Goal: Register for event/course

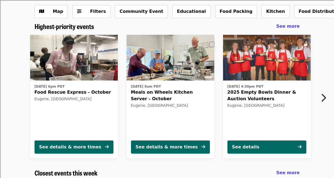
scroll to position [28, 0]
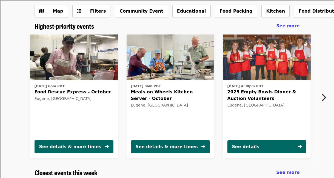
click at [188, 68] on img at bounding box center [171, 58] width 88 height 46
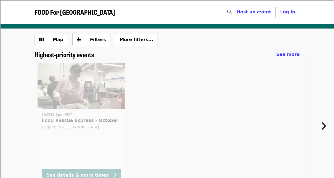
scroll to position [28, 0]
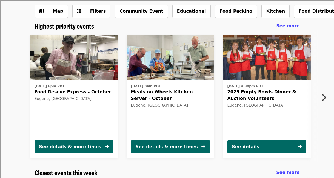
click at [324, 101] on icon "chevron-right icon" at bounding box center [322, 97] width 5 height 10
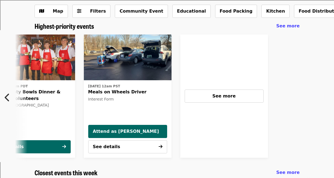
scroll to position [0, 237]
